Goal: Information Seeking & Learning: Find specific fact

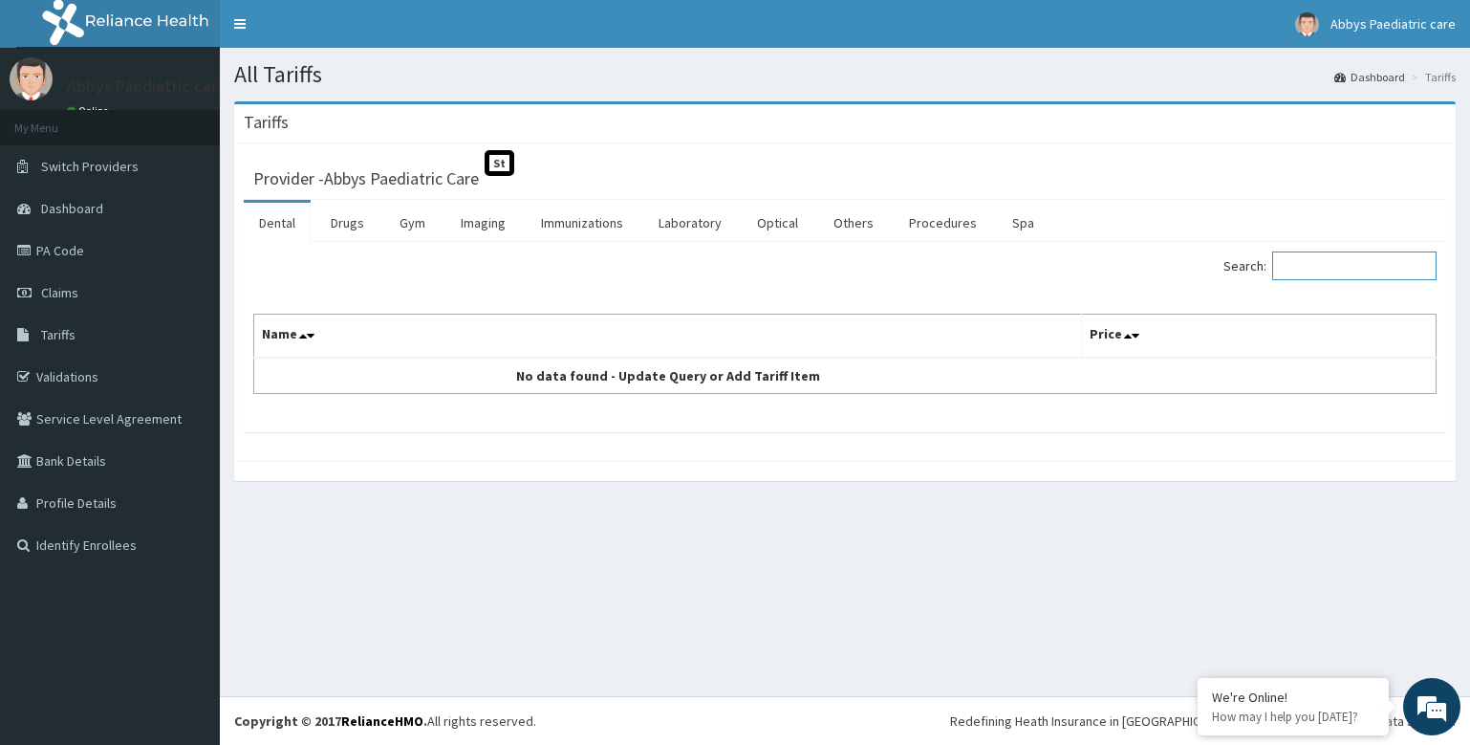
click at [1327, 266] on input "Search:" at bounding box center [1355, 265] width 164 height 29
click at [356, 221] on link "Drugs" at bounding box center [348, 223] width 64 height 40
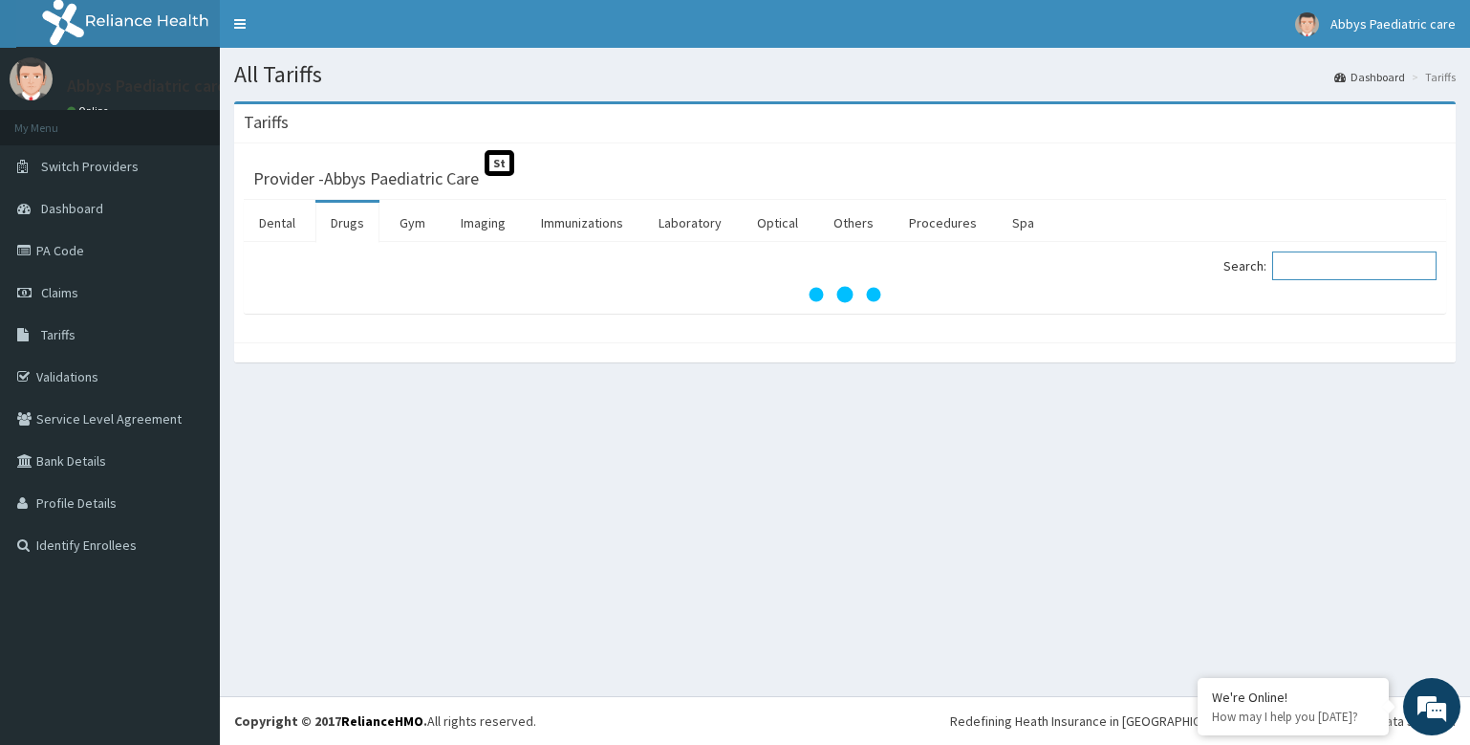
click at [1329, 266] on input "Search:" at bounding box center [1355, 265] width 164 height 29
type input "r"
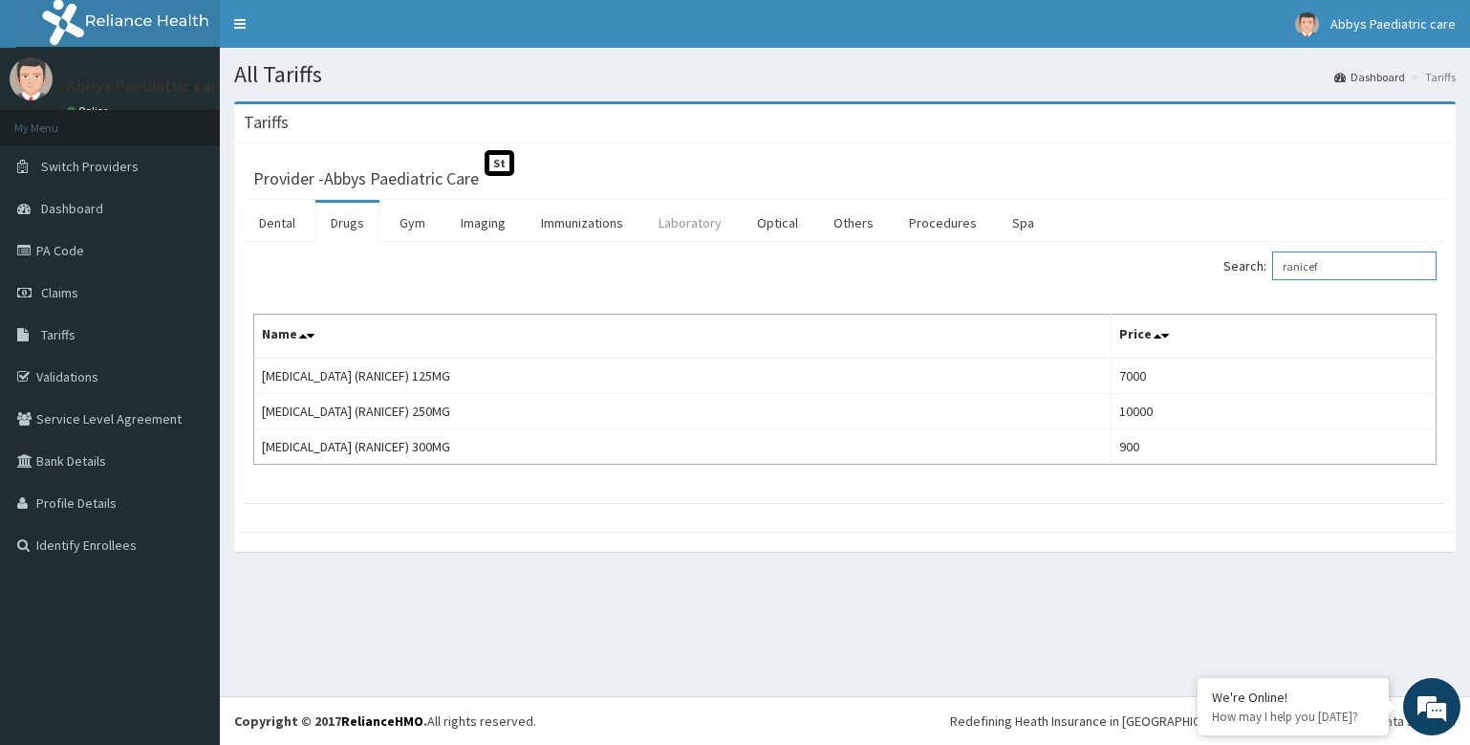
type input "ranicef"
click at [689, 224] on link "Laboratory" at bounding box center [690, 223] width 94 height 40
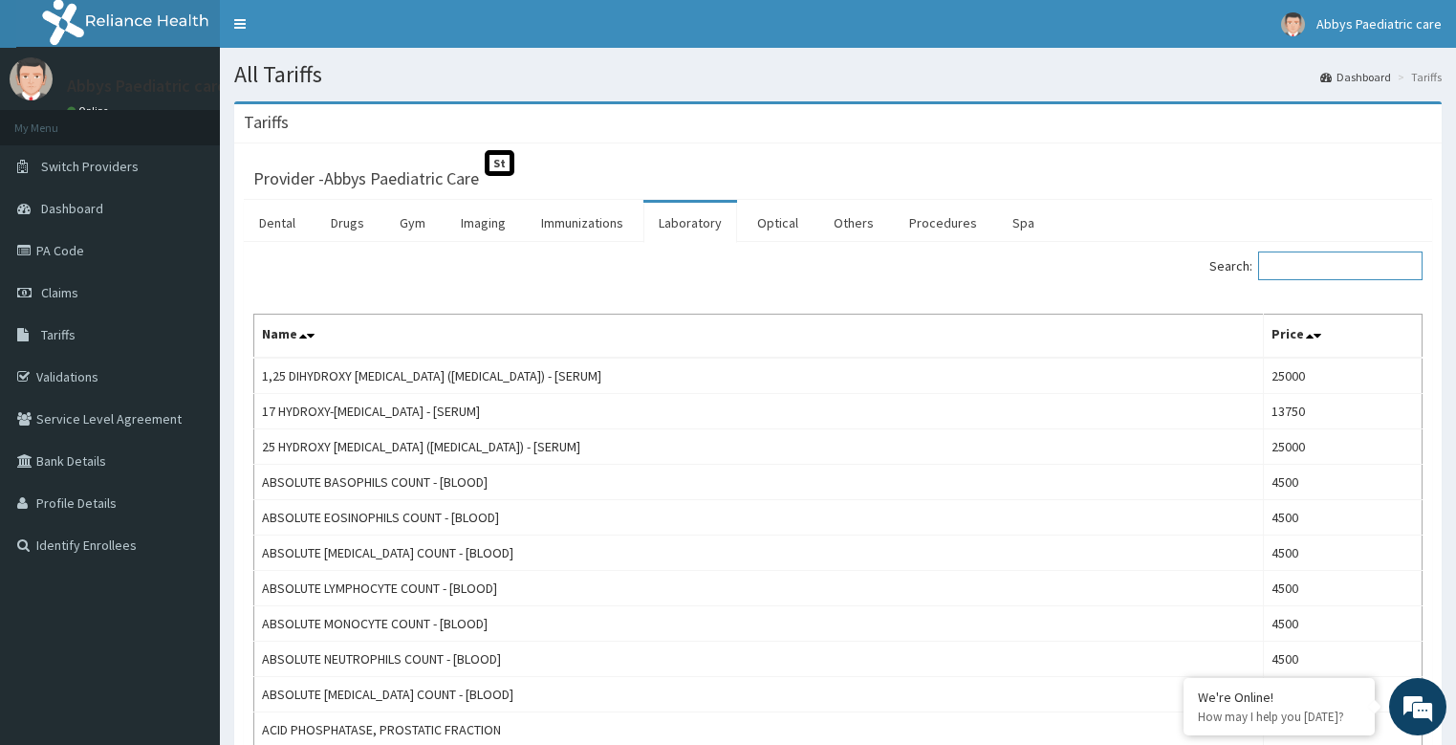
click at [1306, 259] on input "Search:" at bounding box center [1340, 265] width 164 height 29
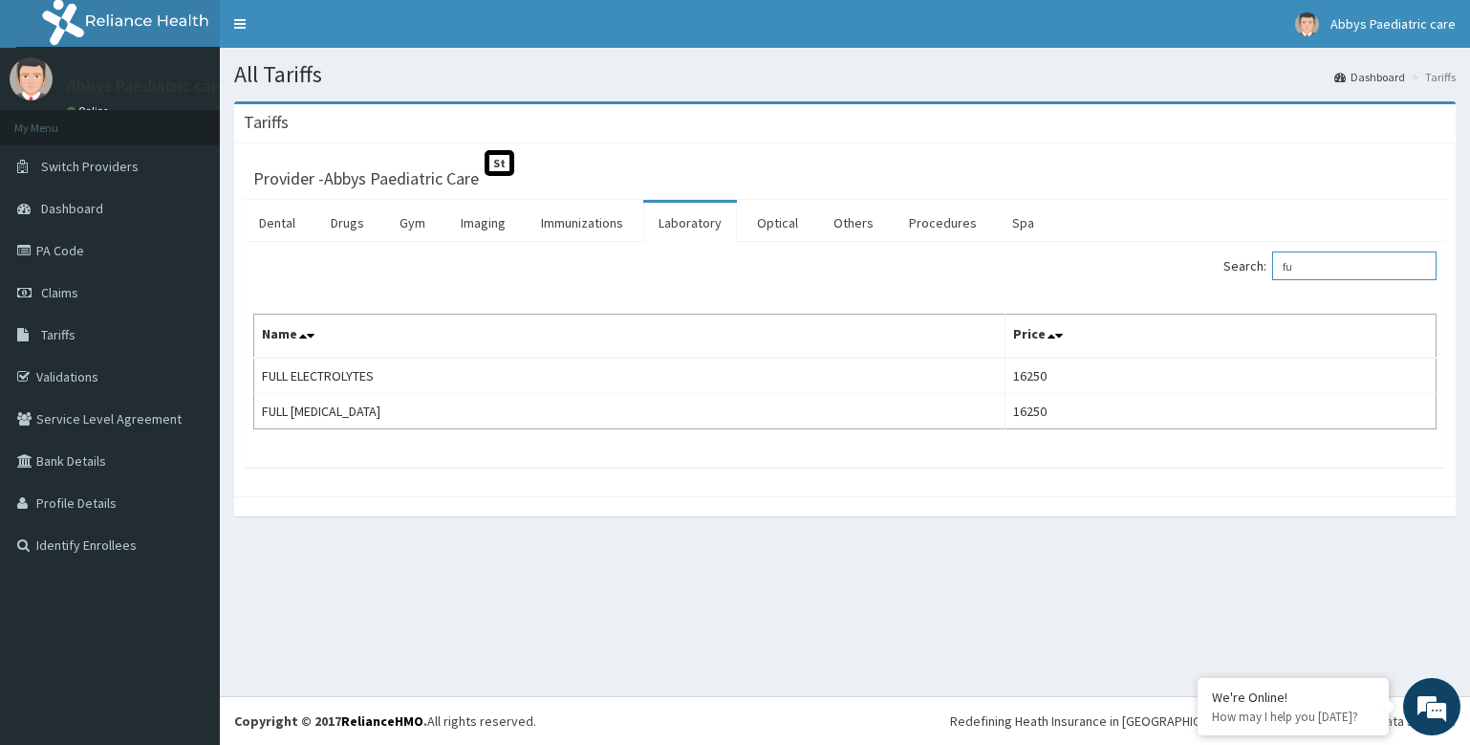
type input "f"
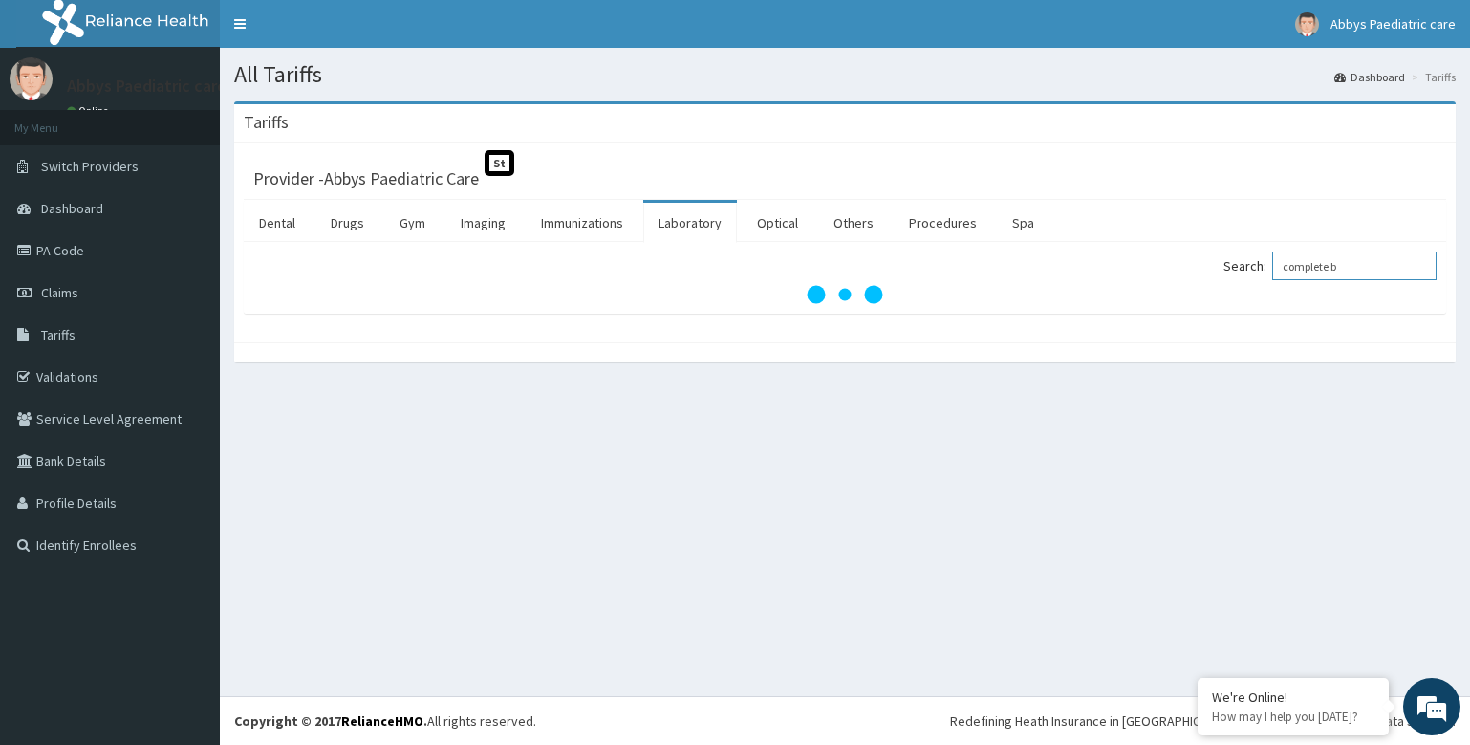
type input "complete"
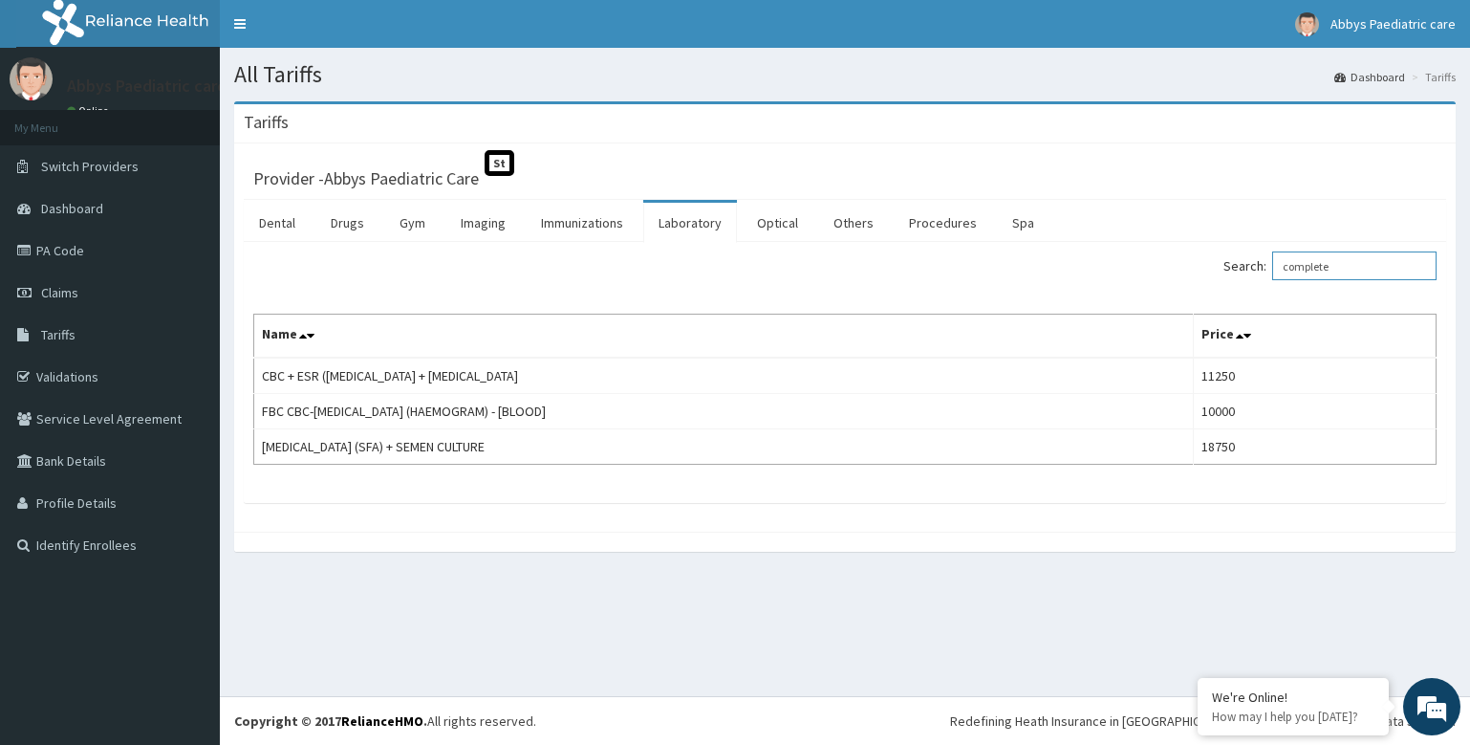
drag, startPoint x: 1357, startPoint y: 269, endPoint x: 1270, endPoint y: 272, distance: 87.1
click at [1270, 272] on label "Search: complete" at bounding box center [1330, 265] width 213 height 29
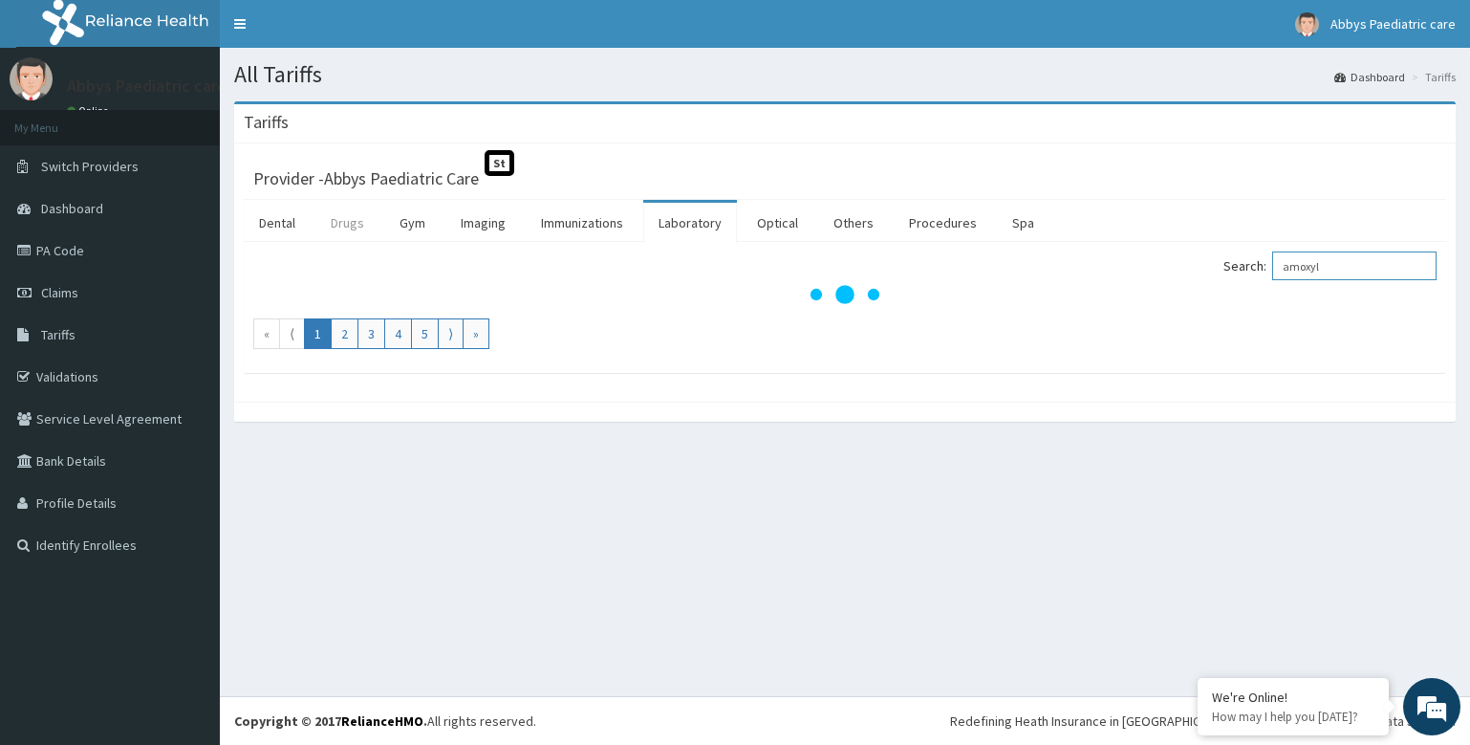
type input "amoxyl"
click at [365, 225] on link "Drugs" at bounding box center [348, 223] width 64 height 40
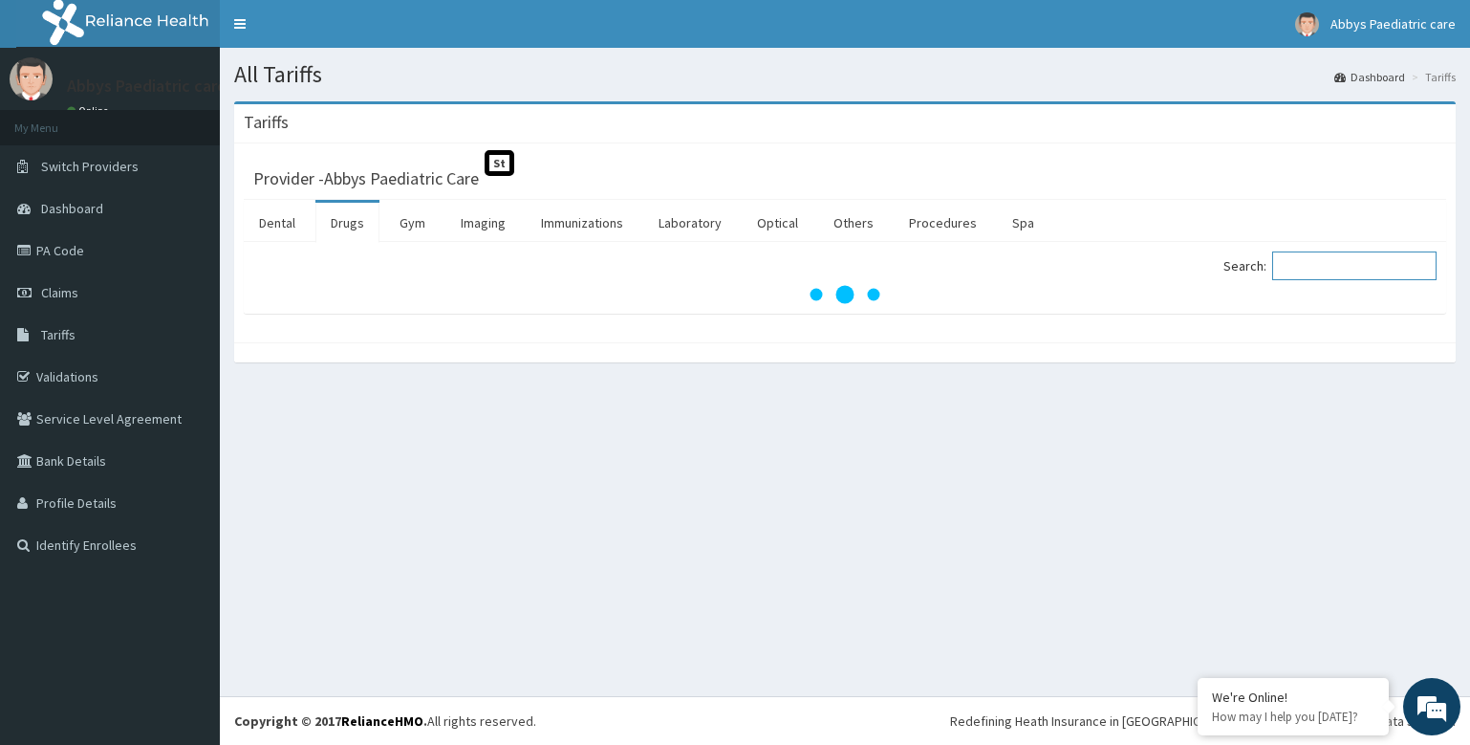
click at [1332, 262] on input "Search:" at bounding box center [1355, 265] width 164 height 29
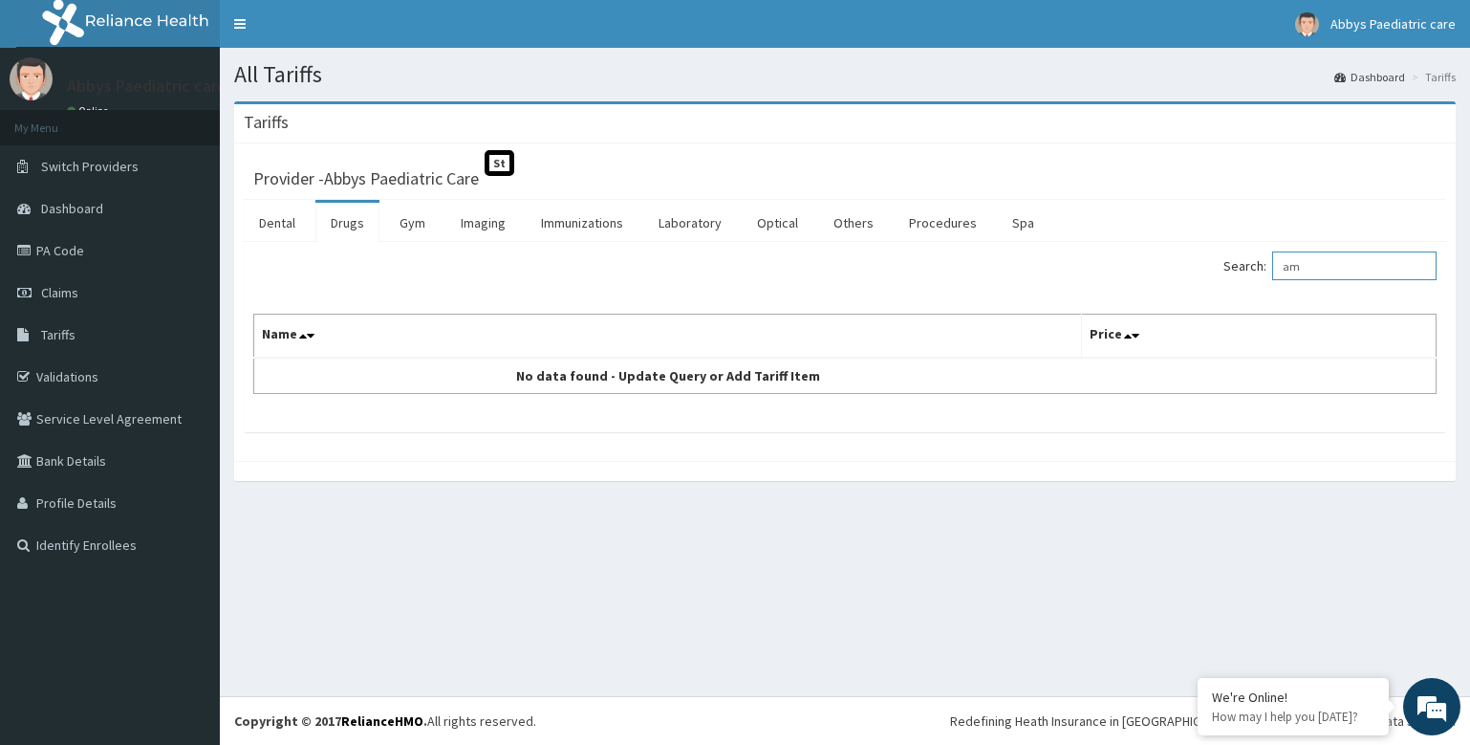
type input "a"
